Goal: Transaction & Acquisition: Subscribe to service/newsletter

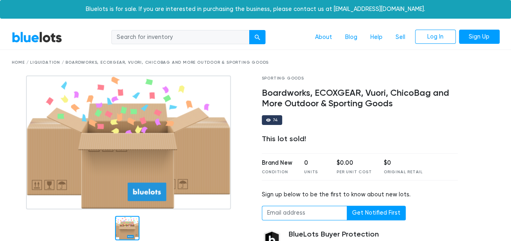
click at [281, 211] on input "email" at bounding box center [304, 213] width 85 height 15
type input "ludapederson@gmail.com"
click at [356, 203] on div "Sign up below to be the first to know about new lots. ludapederson@gmail.com Ge…" at bounding box center [360, 206] width 196 height 30
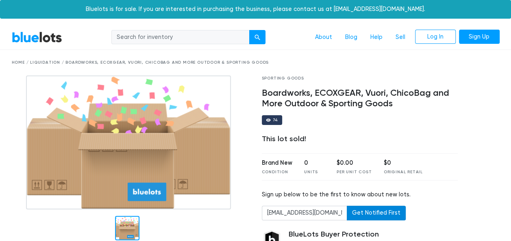
click at [363, 215] on button "Get Notified First" at bounding box center [376, 213] width 59 height 15
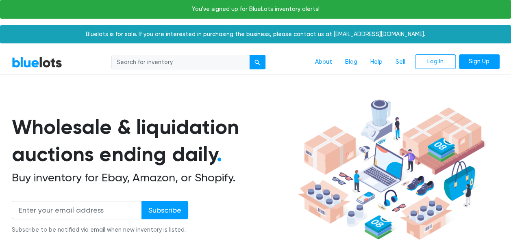
click at [194, 63] on input "search" at bounding box center [180, 62] width 138 height 15
type input "vuori"
click at [249, 55] on button "submit" at bounding box center [257, 62] width 16 height 15
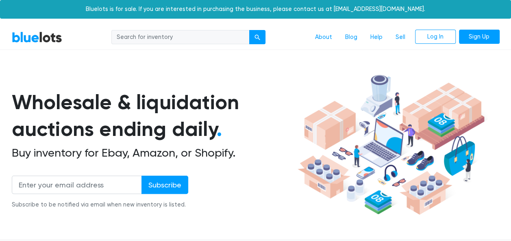
click at [43, 37] on link "BlueLots" at bounding box center [37, 37] width 50 height 12
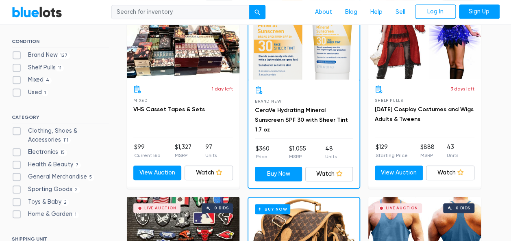
scroll to position [279, 0]
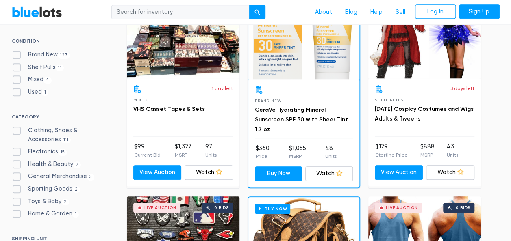
click at [15, 128] on label "Clothing, Shoes & Accessories 111" at bounding box center [60, 134] width 97 height 17
click at [15, 128] on Accessories"] "Clothing, Shoes & Accessories 111" at bounding box center [14, 128] width 5 height 5
checkbox Accessories"] "true"
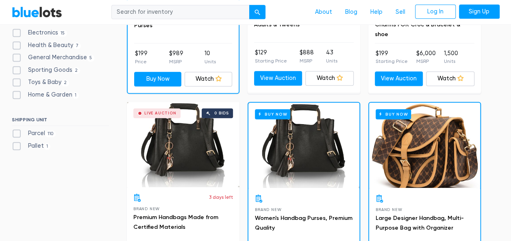
scroll to position [374, 0]
